Goal: Task Accomplishment & Management: Use online tool/utility

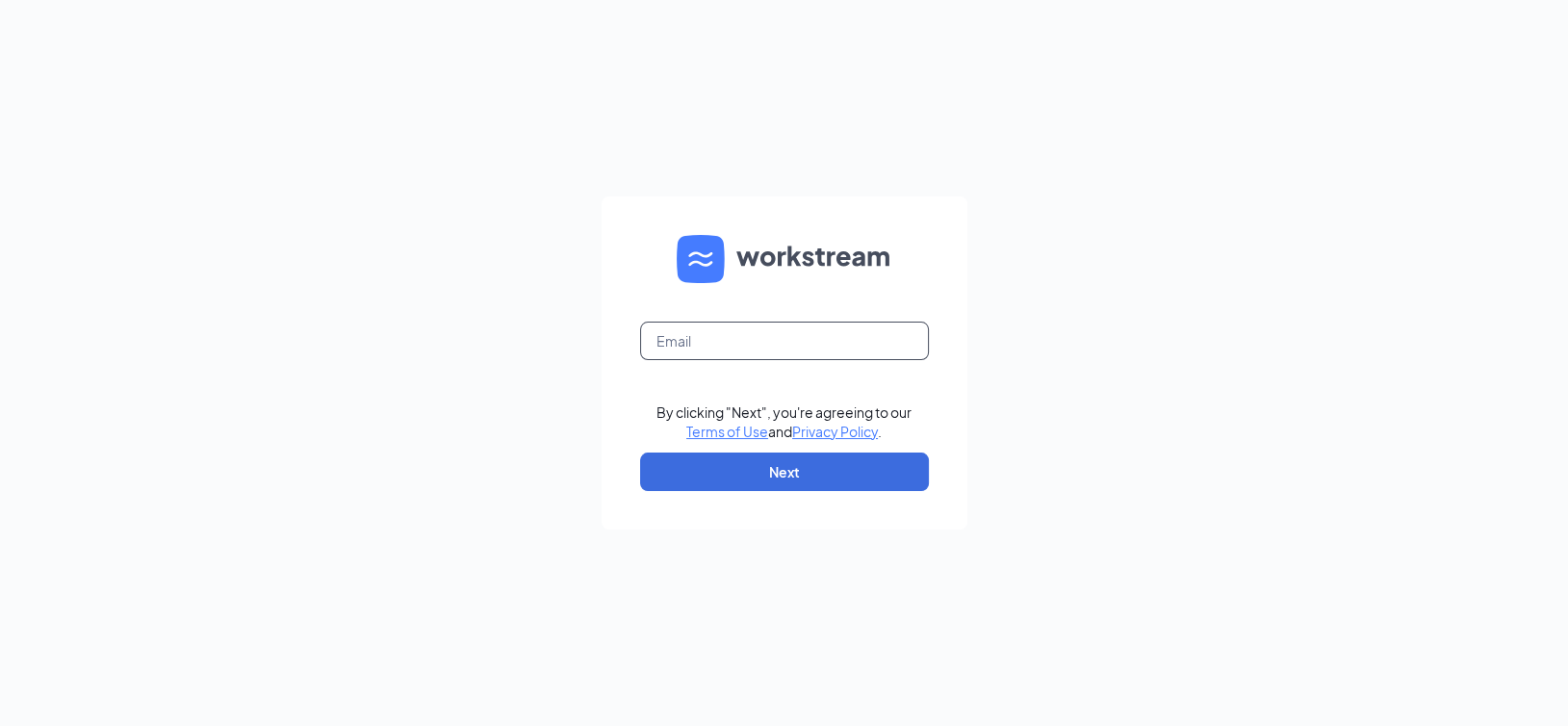
click at [786, 340] on input "text" at bounding box center [784, 341] width 289 height 39
type input "mightythursday@gmail.com"
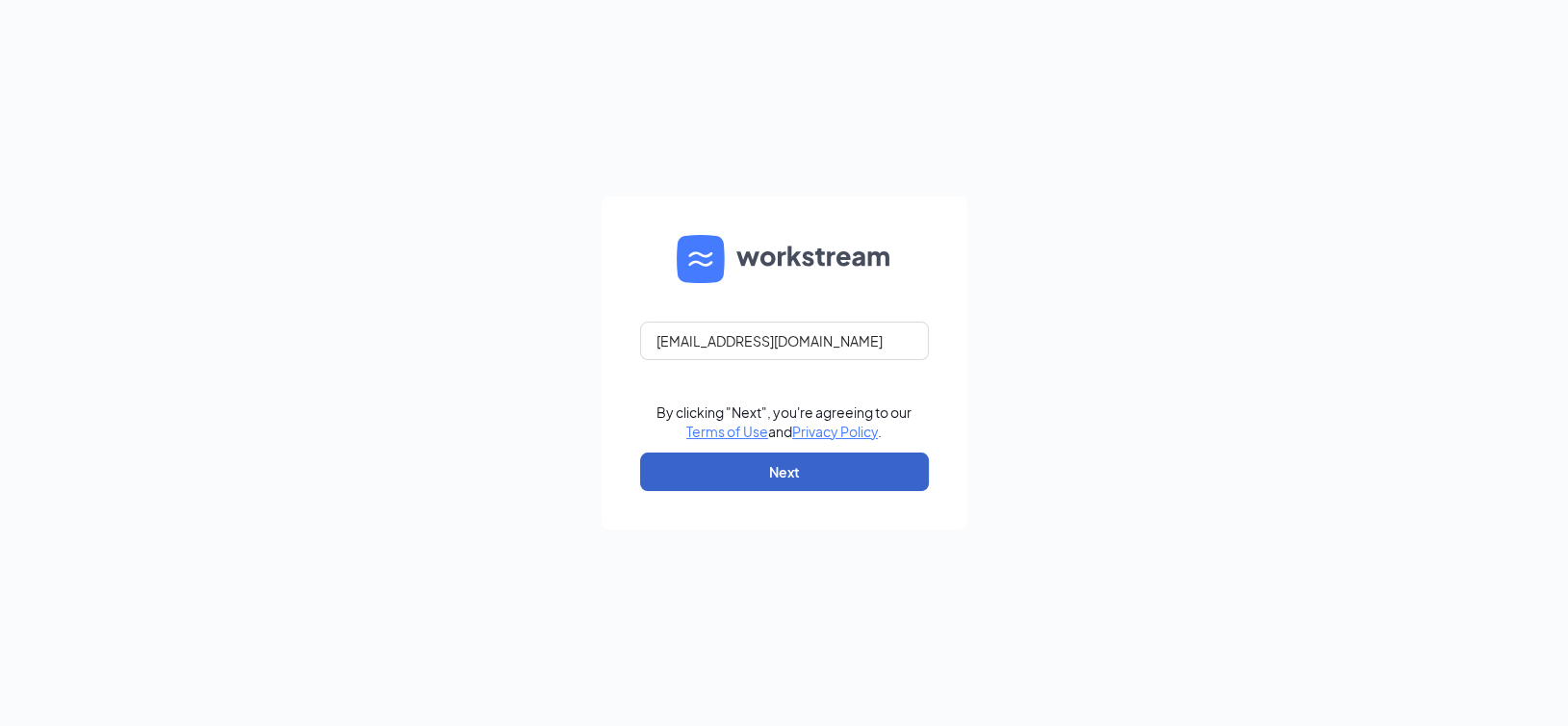
click at [769, 477] on button "Next" at bounding box center [784, 472] width 289 height 39
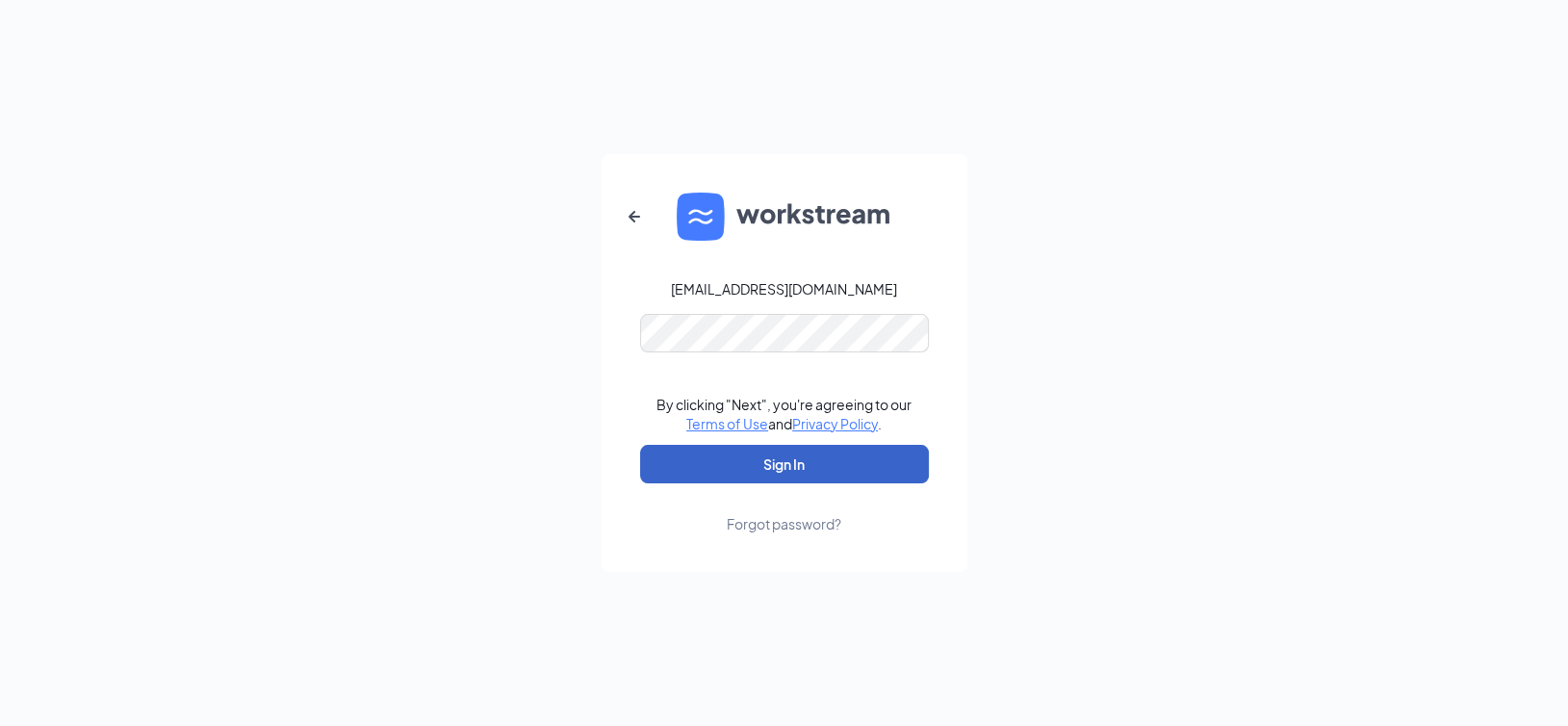
click at [746, 450] on button "Sign In" at bounding box center [784, 464] width 289 height 39
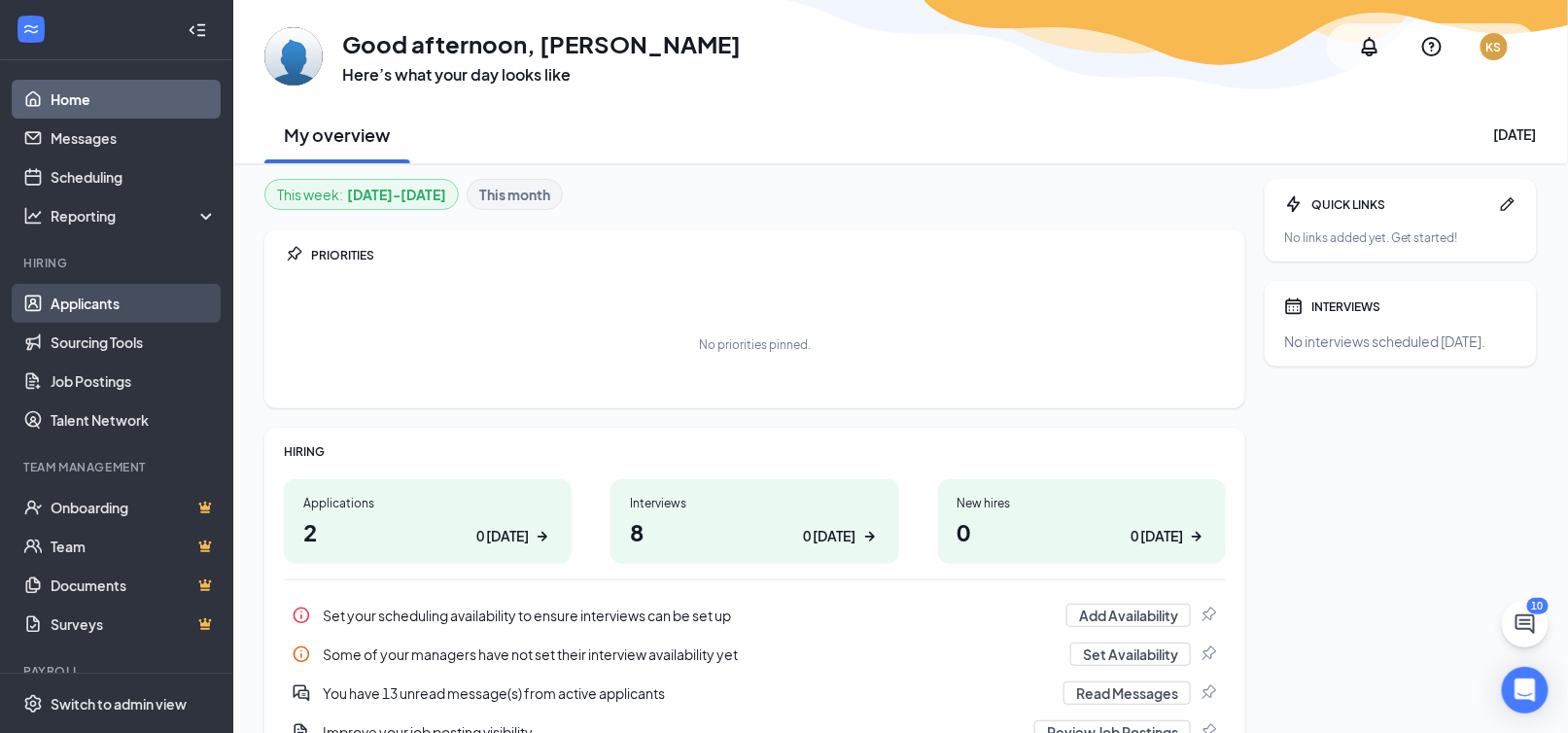
click at [102, 307] on link "Applicants" at bounding box center [134, 304] width 166 height 39
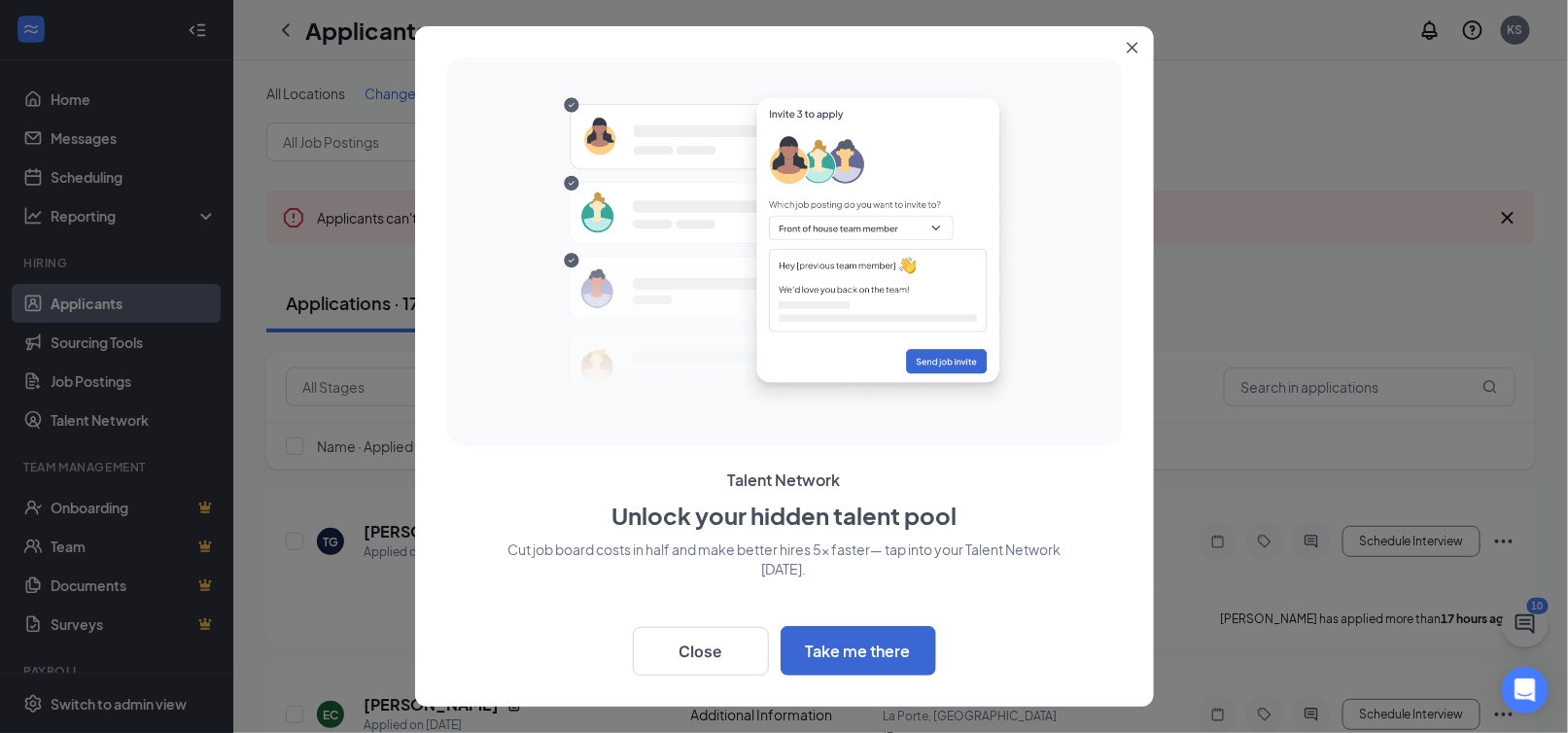
click at [1130, 49] on icon "Close" at bounding box center [1132, 48] width 11 height 11
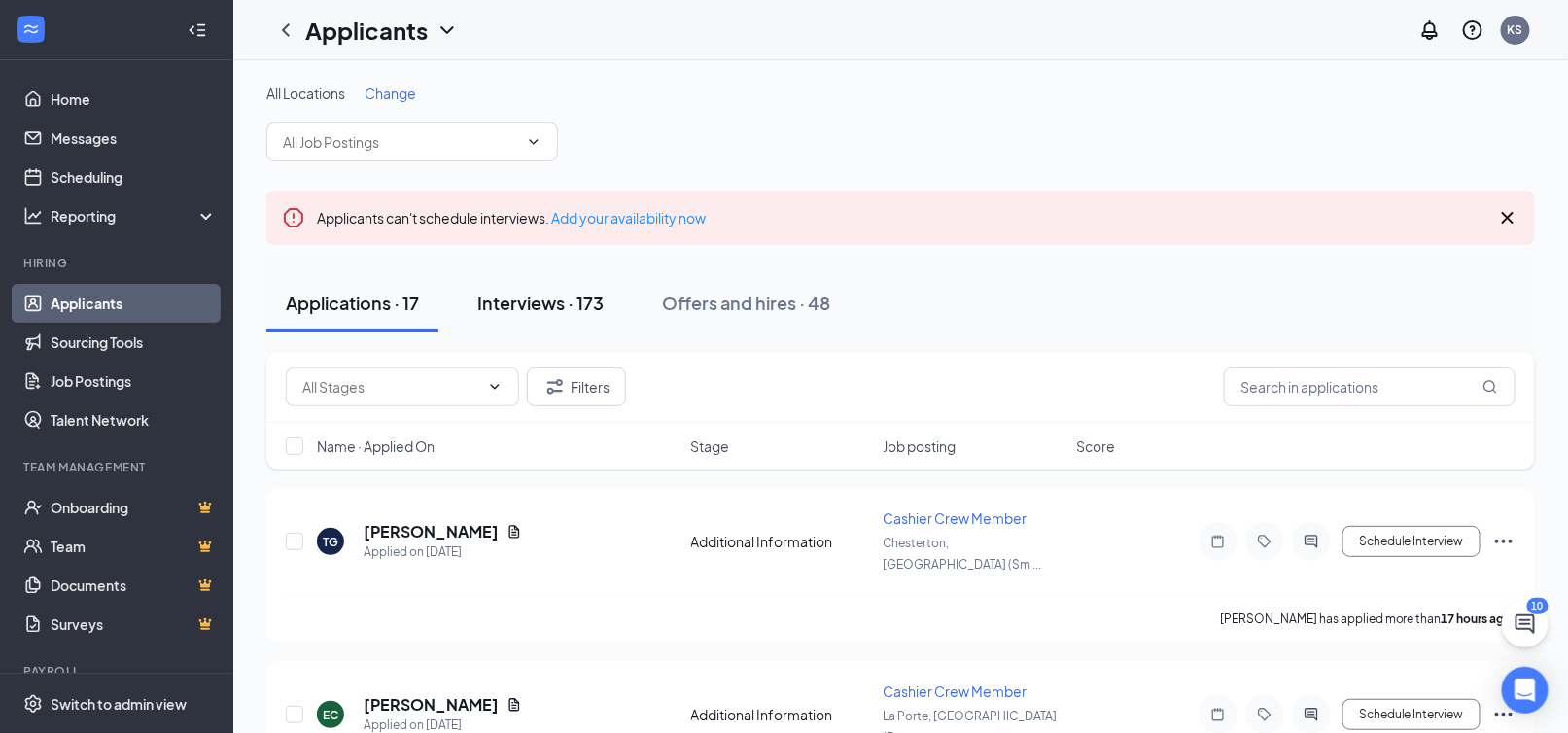
click at [518, 301] on div "Interviews · 173" at bounding box center [540, 303] width 126 height 24
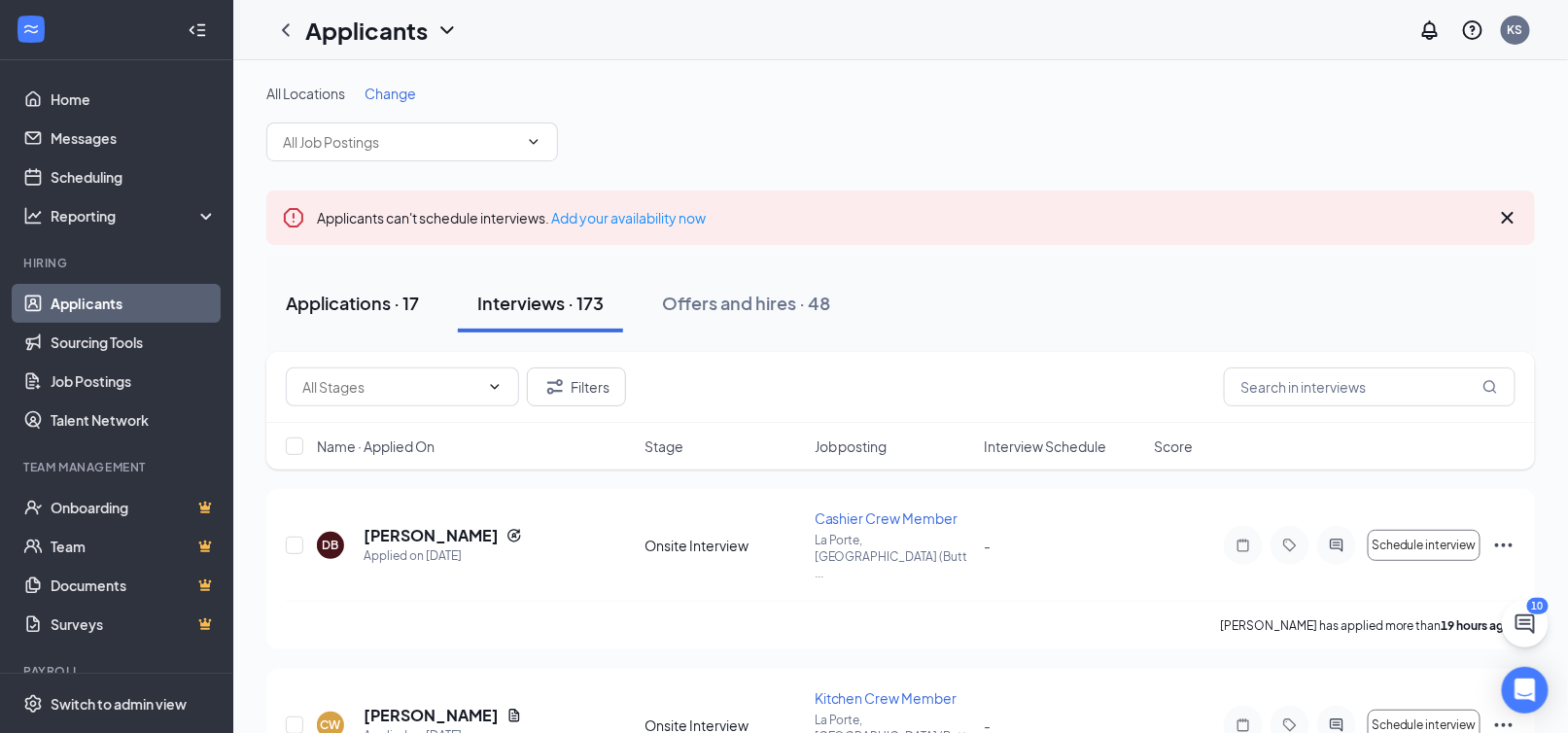
click at [409, 300] on div "Applications · 17" at bounding box center [352, 303] width 133 height 24
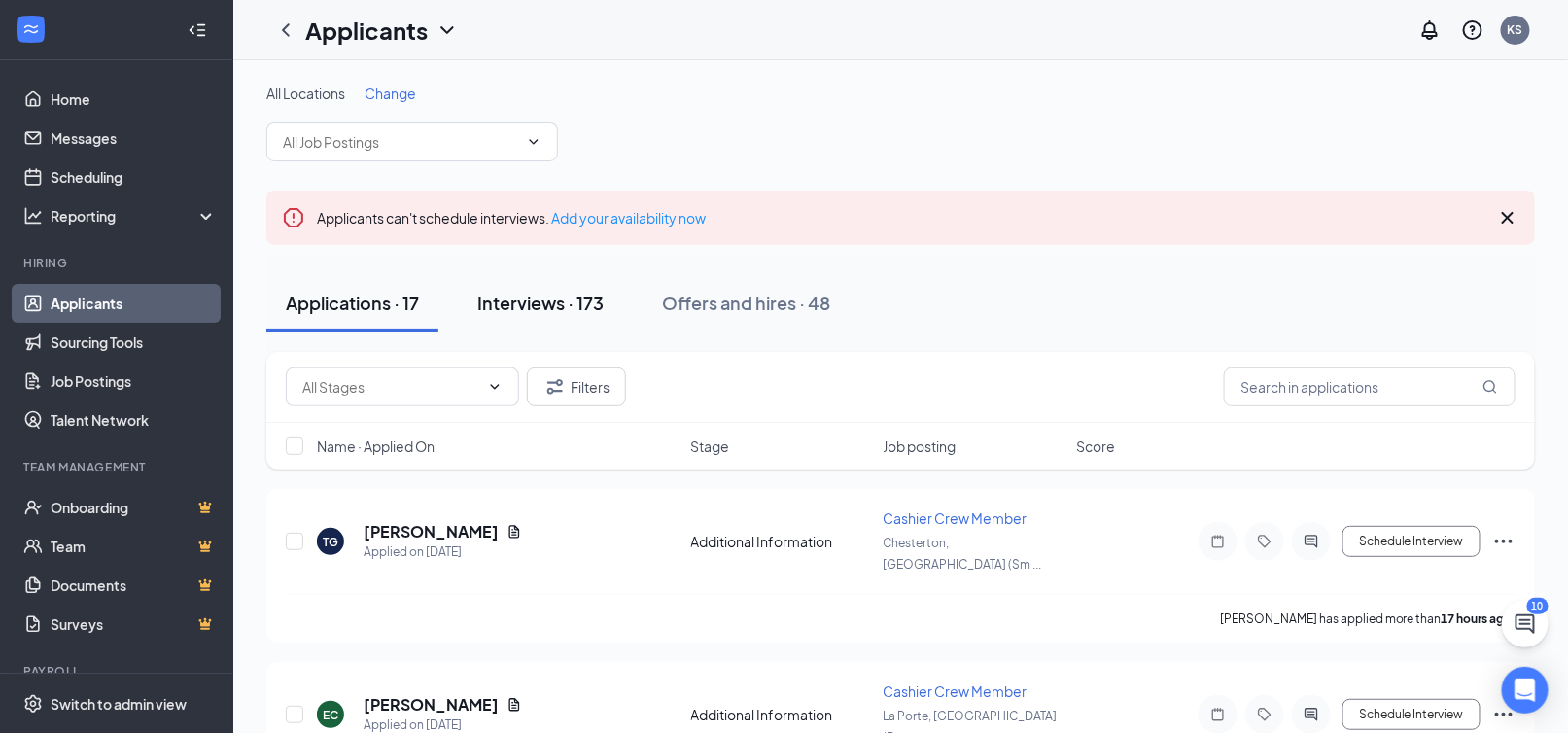
click at [506, 300] on div "Interviews · 173" at bounding box center [540, 303] width 126 height 24
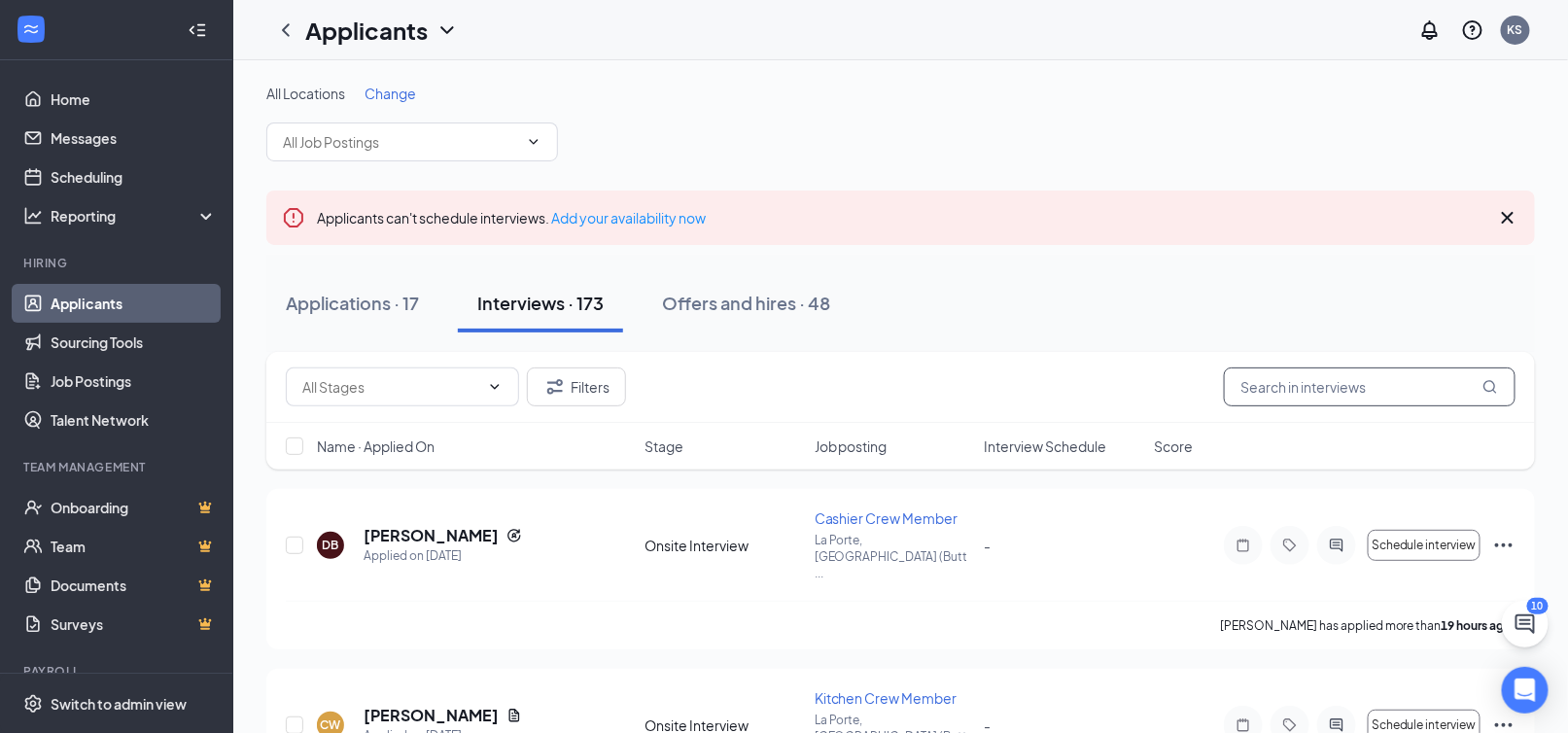
click at [1337, 389] on input "text" at bounding box center [1370, 387] width 292 height 39
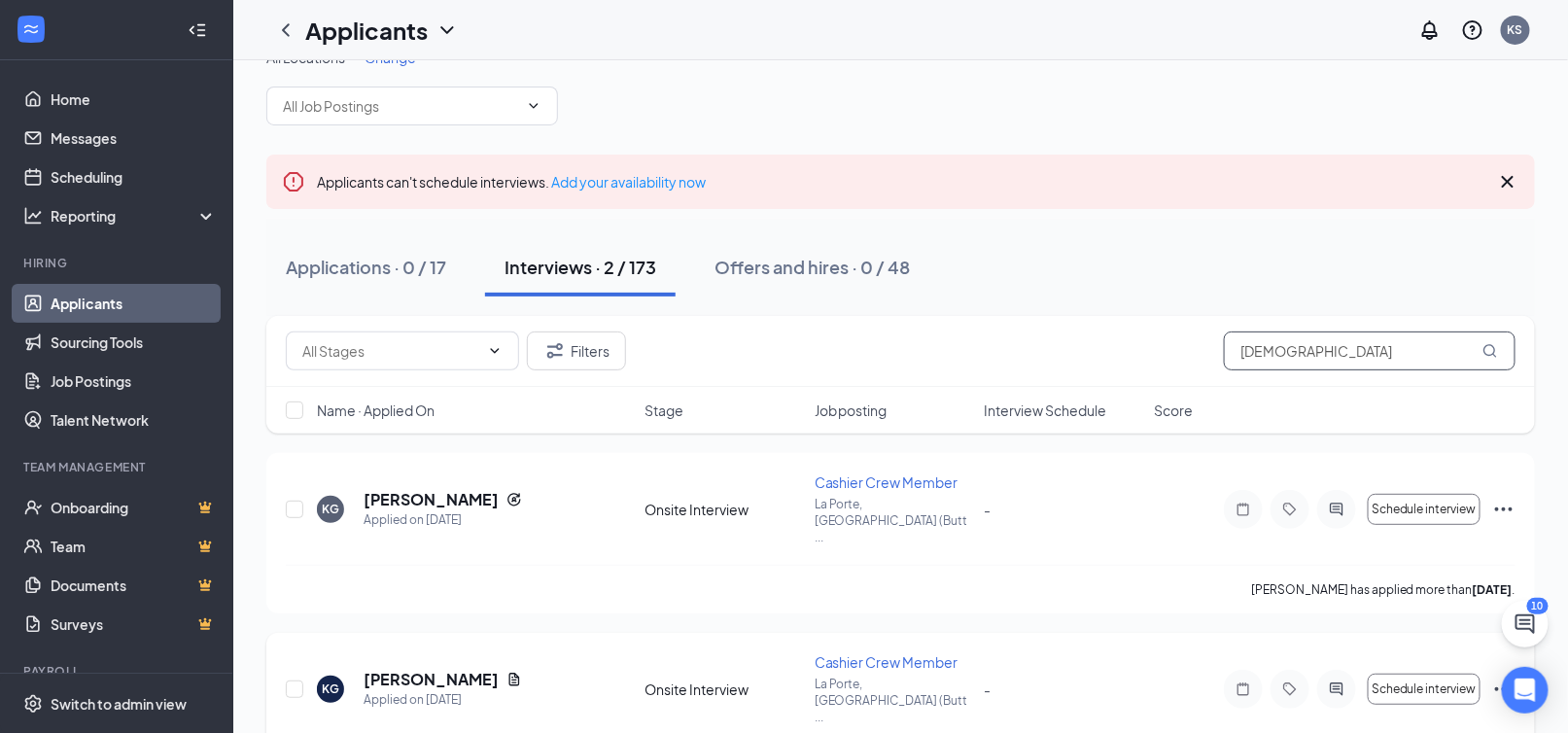
scroll to position [54, 0]
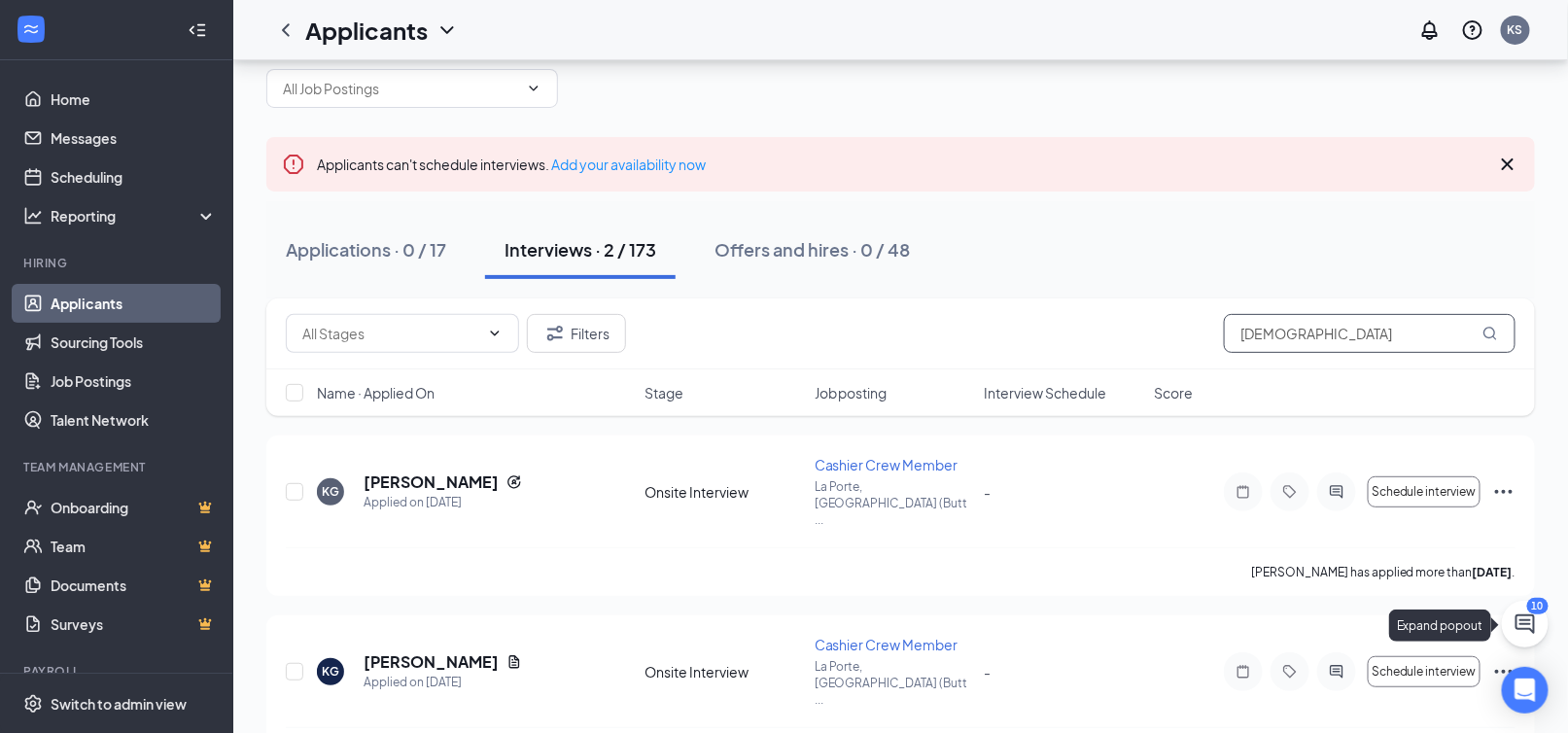
type input "[DEMOGRAPHIC_DATA]"
click at [1495, 621] on div "Expand popout" at bounding box center [1444, 625] width 110 height 32
click at [1503, 621] on div "10" at bounding box center [1526, 624] width 47 height 47
click at [1498, 660] on icon "Ellipses" at bounding box center [1505, 672] width 23 height 23
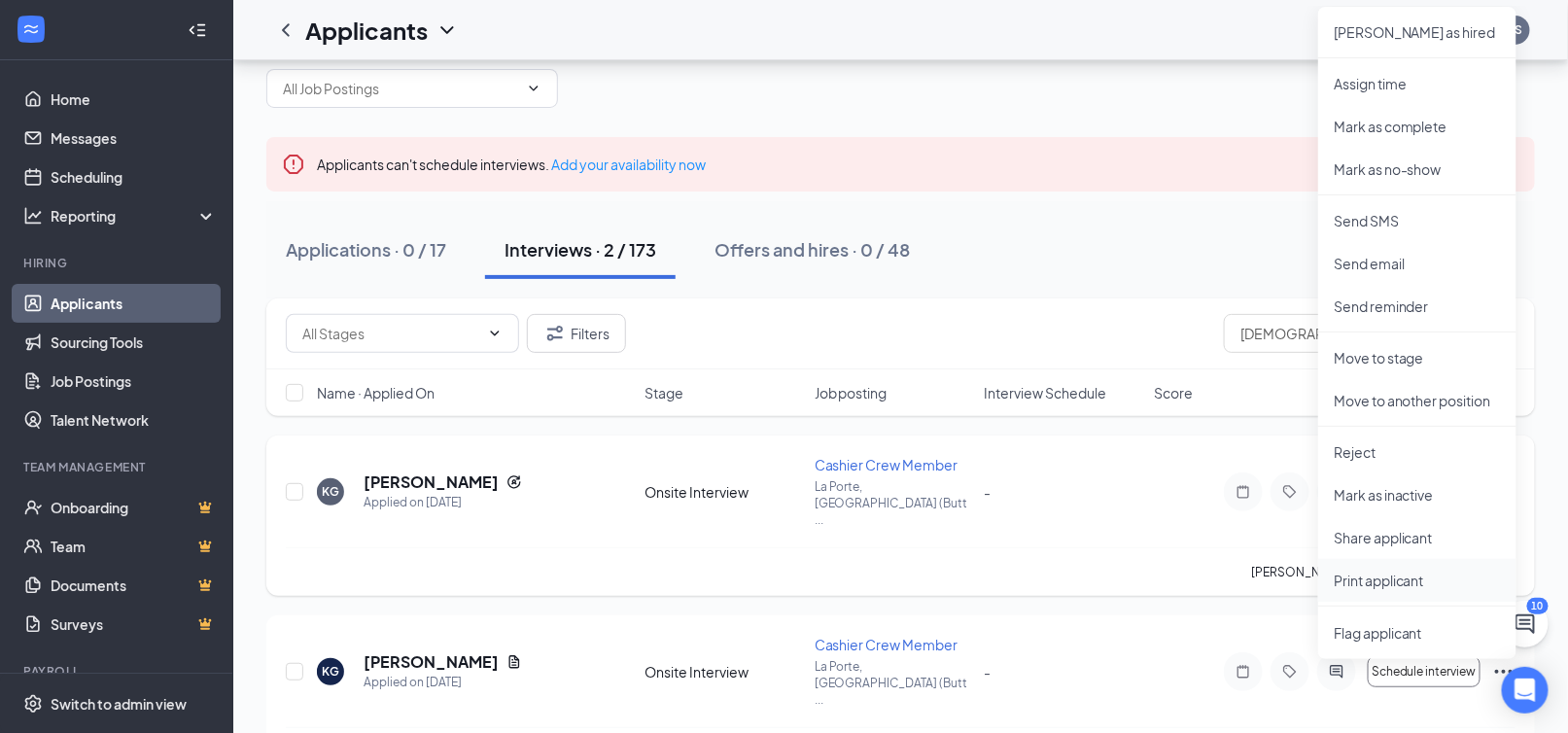
click at [1405, 571] on p "Print applicant" at bounding box center [1417, 581] width 167 height 20
